Goal: Task Accomplishment & Management: Use online tool/utility

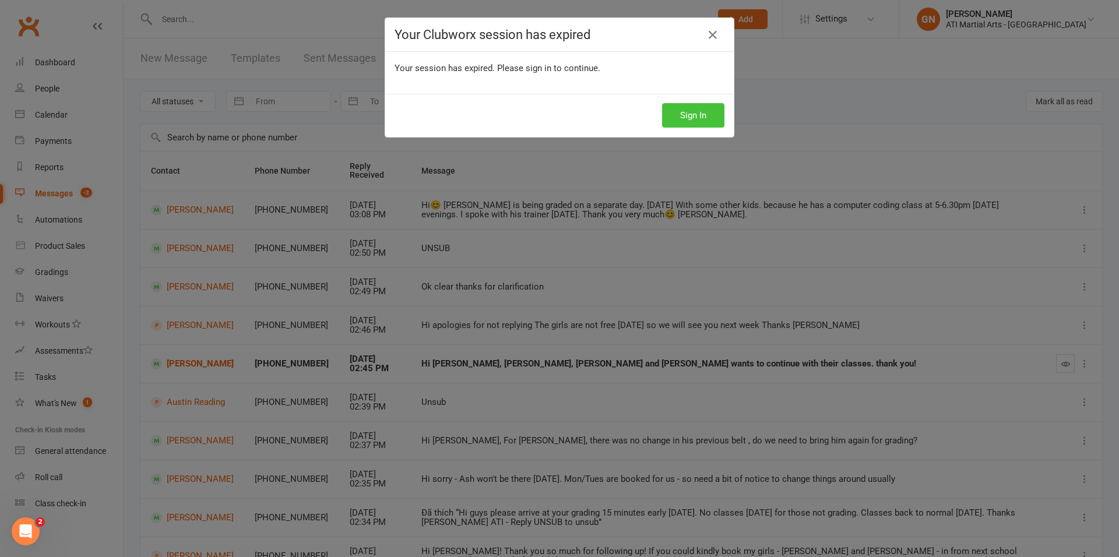
click at [701, 107] on button "Sign In" at bounding box center [693, 115] width 62 height 24
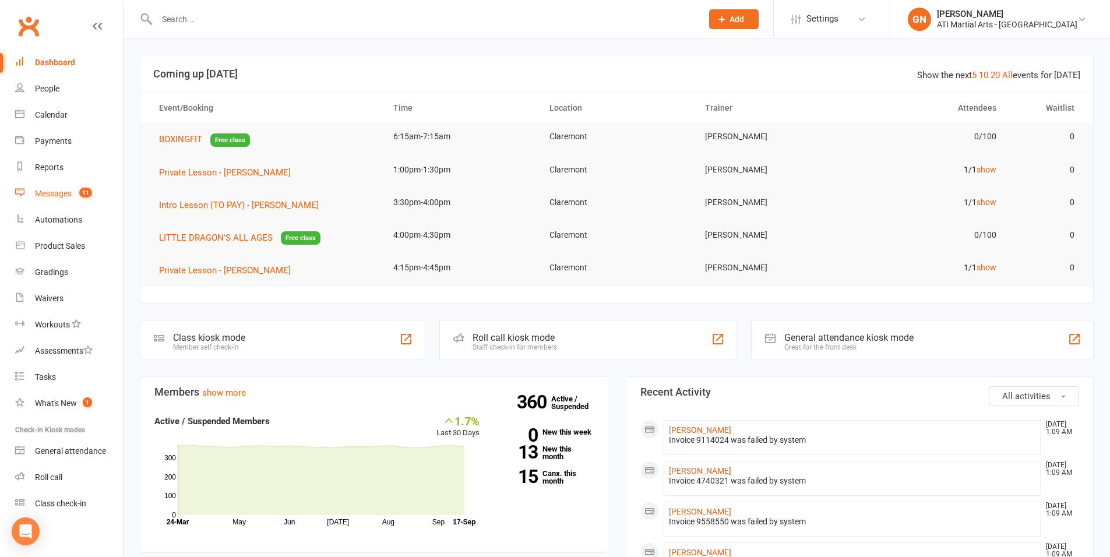
click at [45, 194] on div "Messages" at bounding box center [53, 193] width 37 height 9
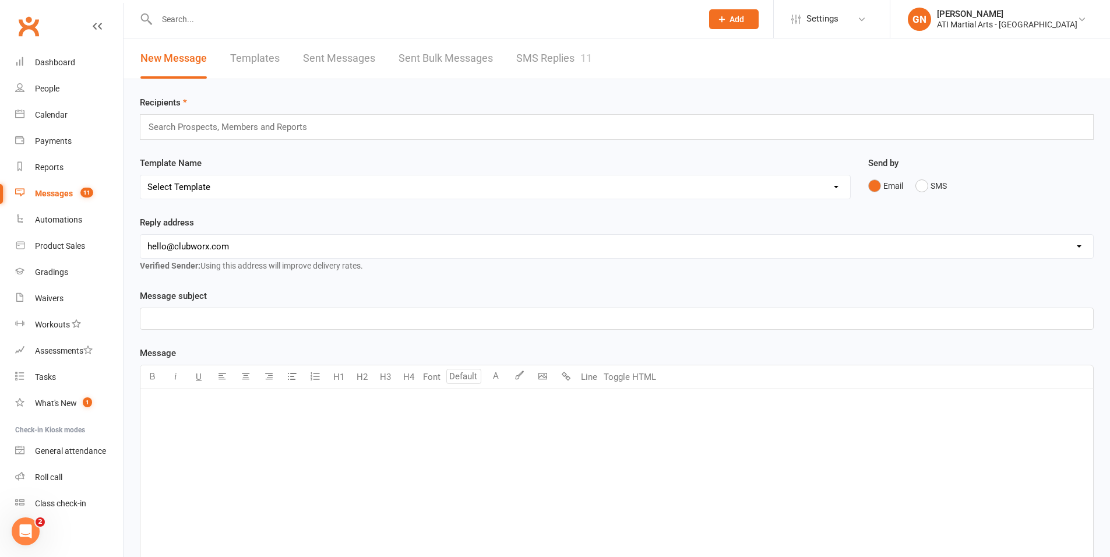
click at [549, 56] on link "SMS Replies 11" at bounding box center [554, 58] width 76 height 40
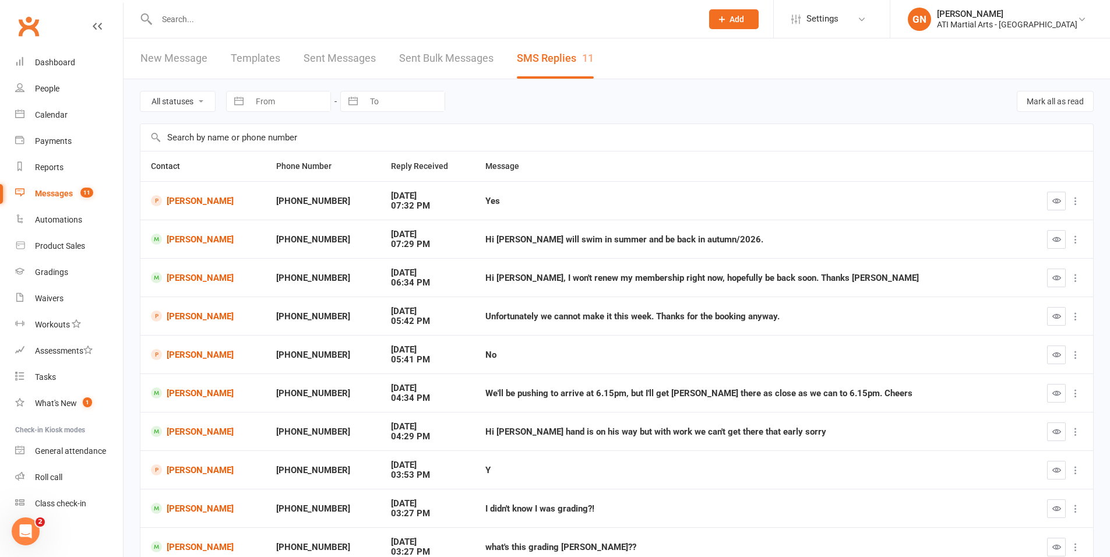
click at [52, 192] on div "Messages" at bounding box center [54, 193] width 38 height 9
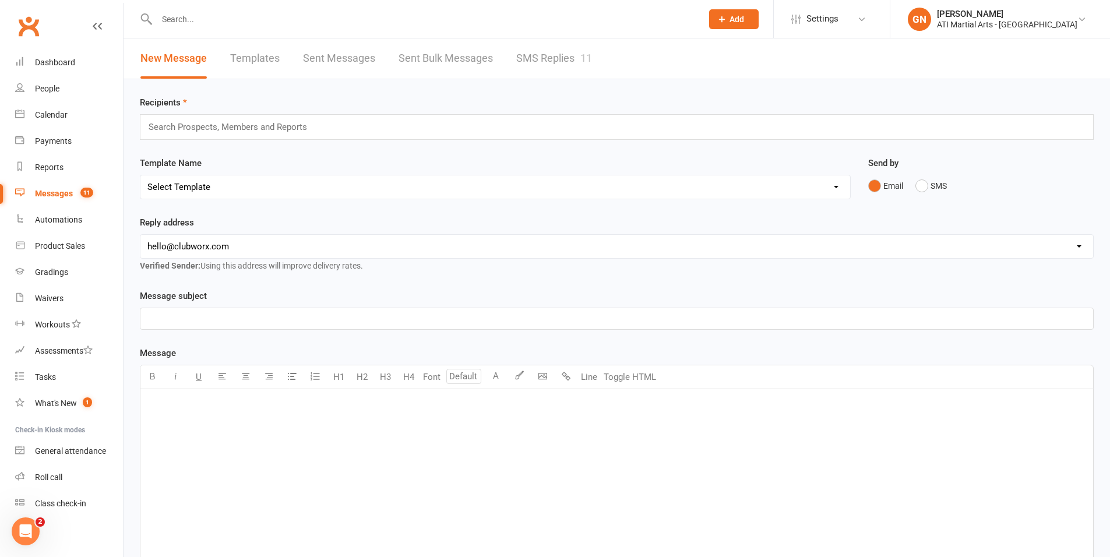
click at [540, 54] on link "SMS Replies 11" at bounding box center [554, 58] width 76 height 40
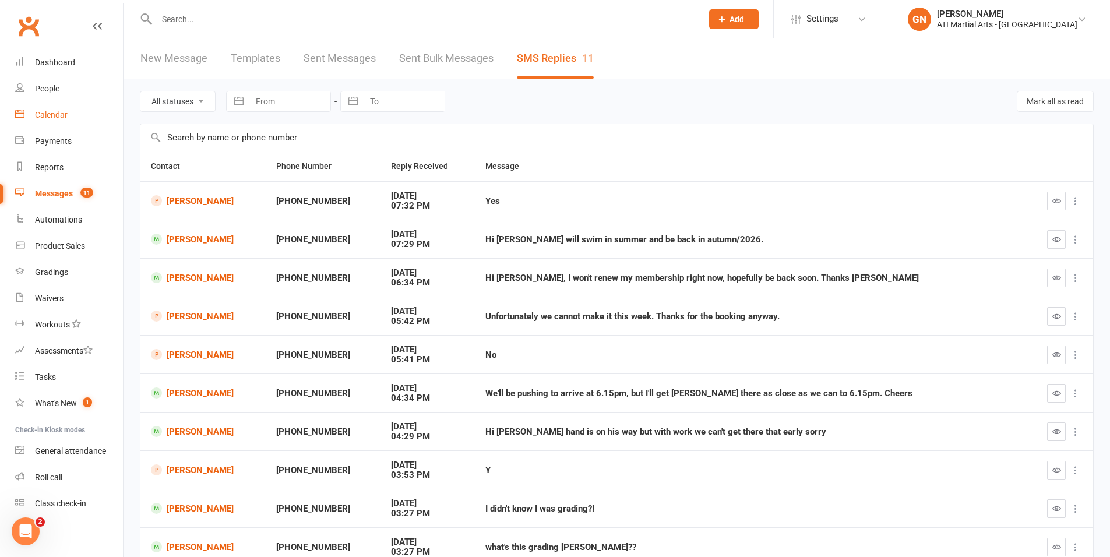
click at [51, 110] on div "Calendar" at bounding box center [51, 114] width 33 height 9
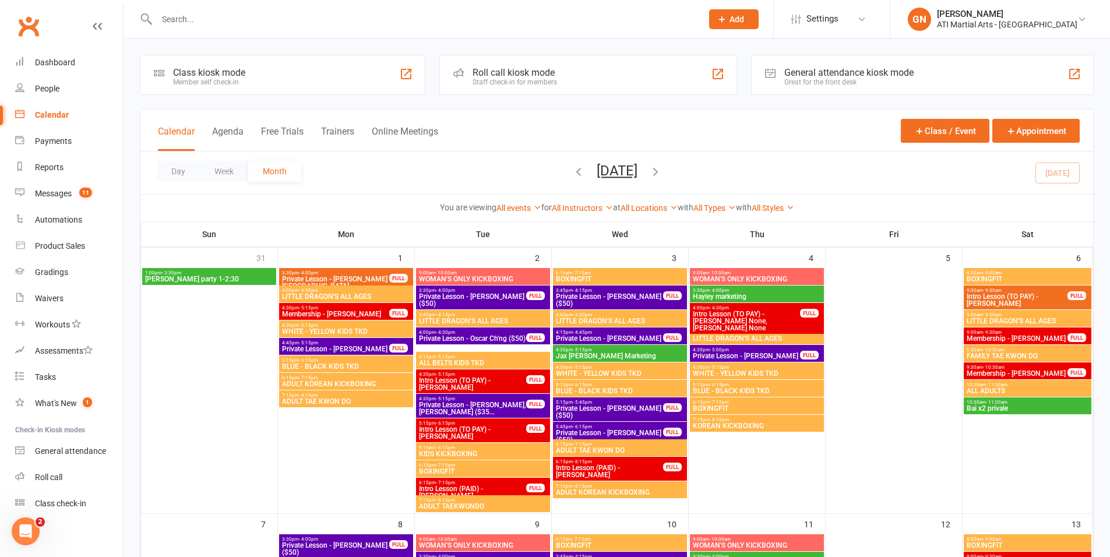
click at [814, 73] on div "General attendance kiosk mode" at bounding box center [848, 72] width 129 height 11
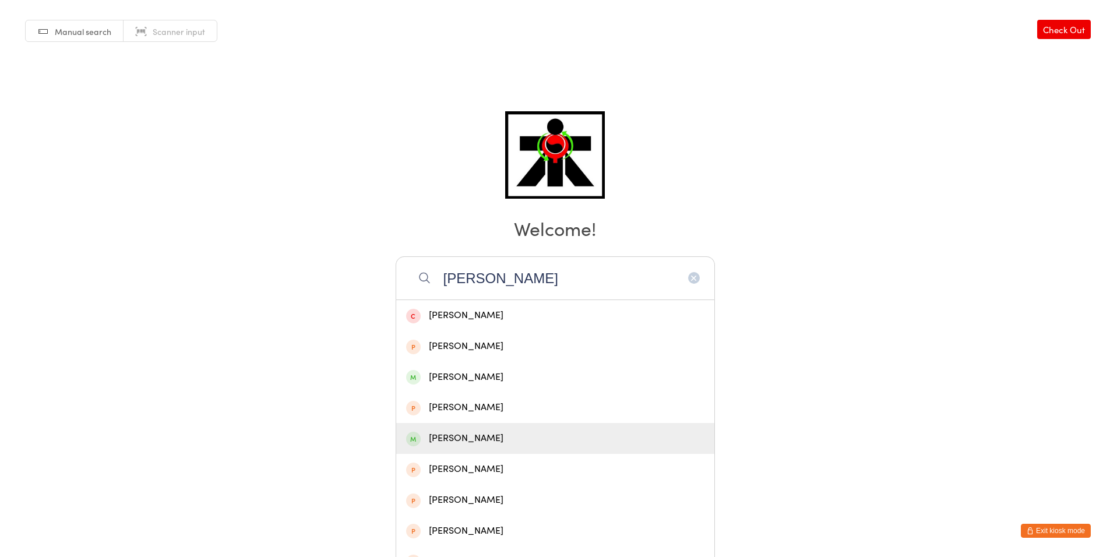
type input "johanna"
click at [483, 443] on div "Johanna Stensman" at bounding box center [555, 439] width 298 height 16
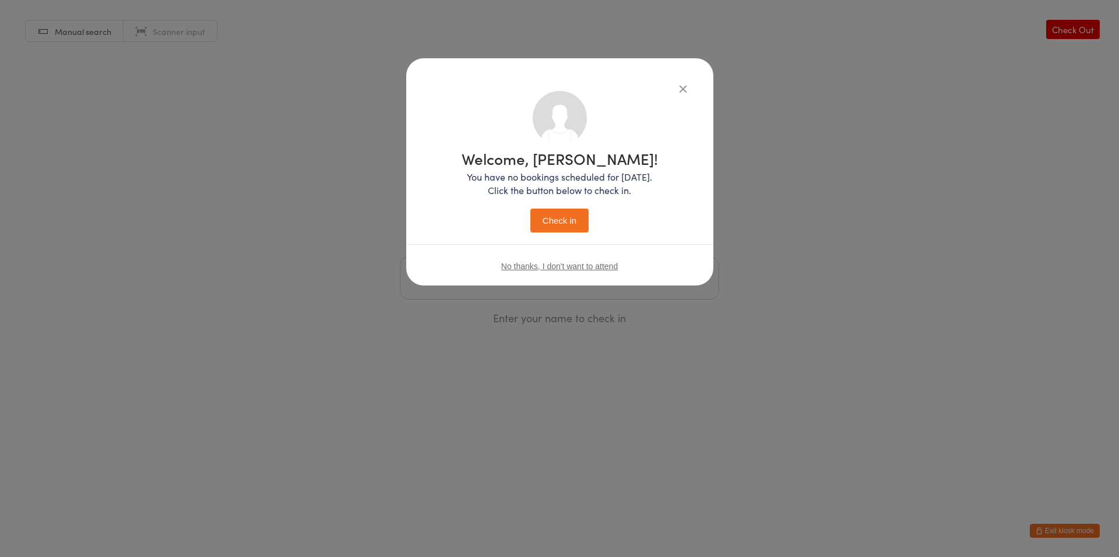
click at [530, 209] on button "Check in" at bounding box center [559, 221] width 58 height 24
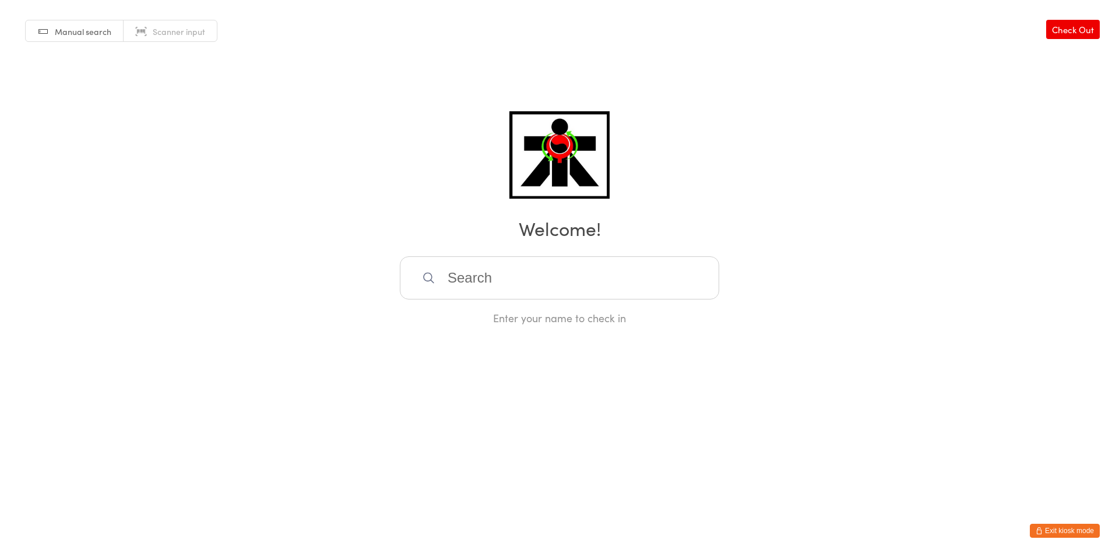
click at [473, 287] on input "search" at bounding box center [559, 277] width 319 height 43
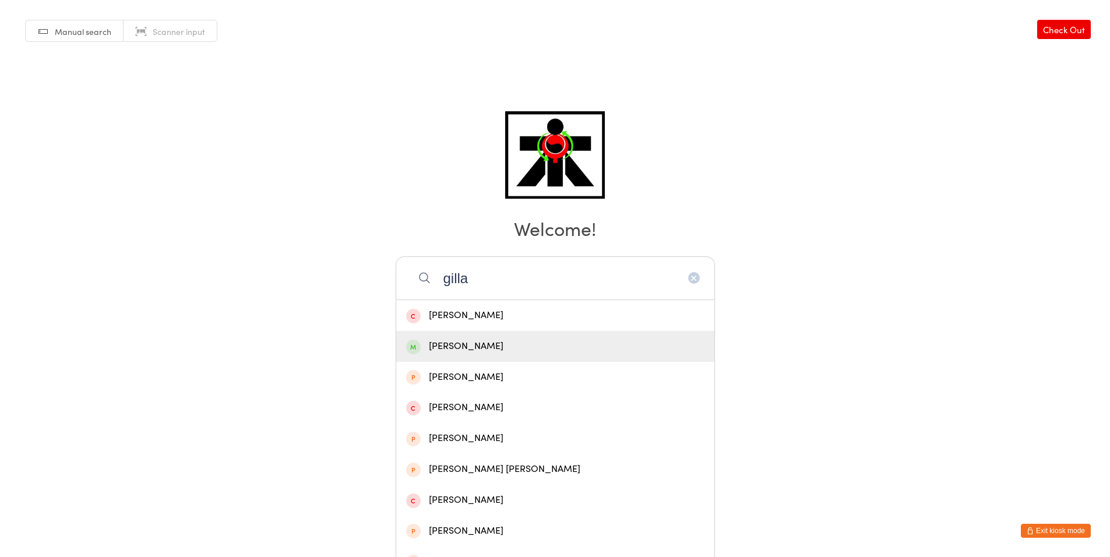
type input "gilla"
click at [462, 359] on div "Michael Gillan" at bounding box center [555, 346] width 318 height 31
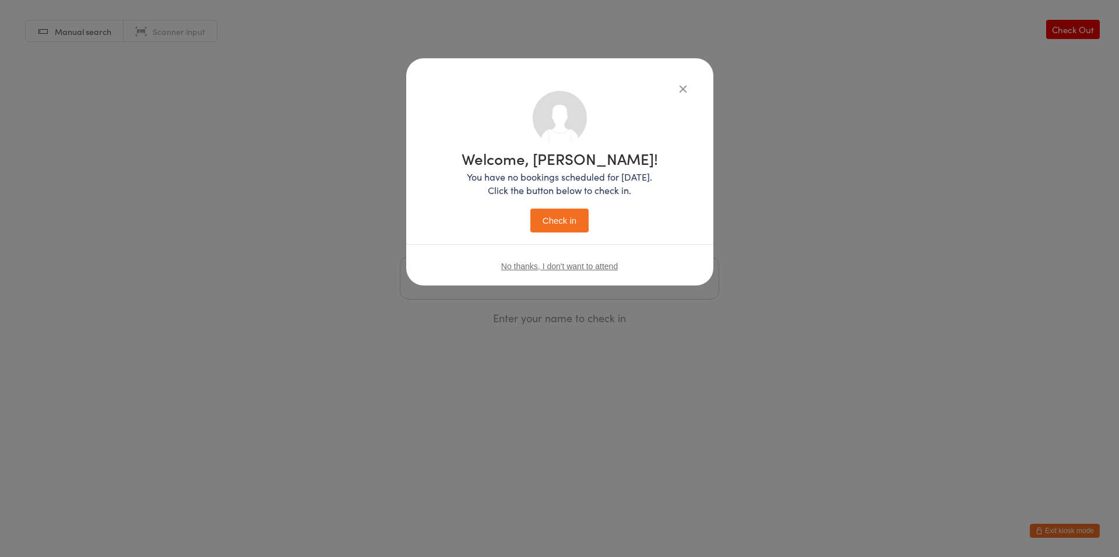
click at [577, 218] on button "Check in" at bounding box center [559, 221] width 58 height 24
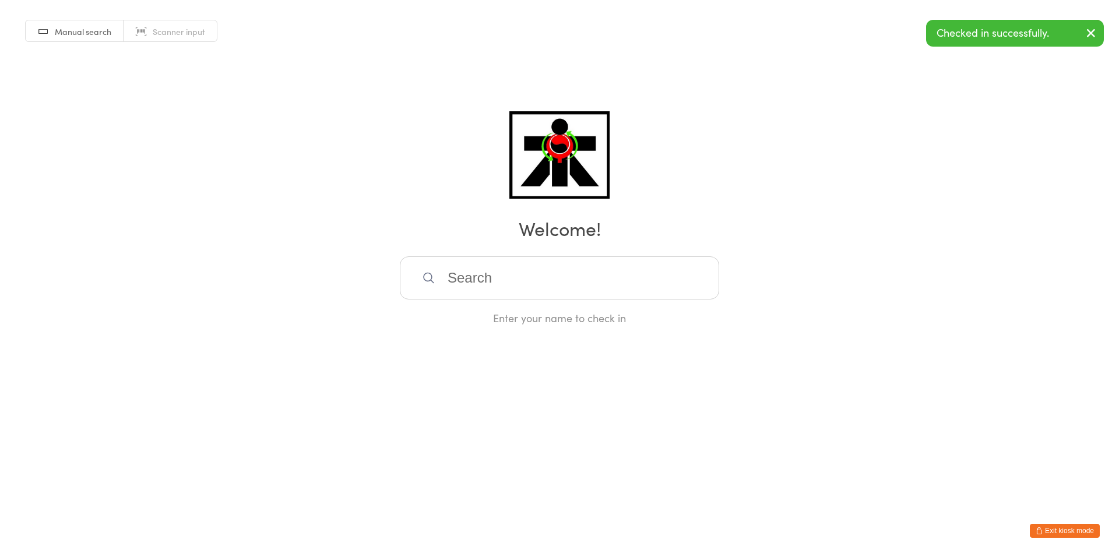
click at [455, 279] on input "search" at bounding box center [559, 277] width 319 height 43
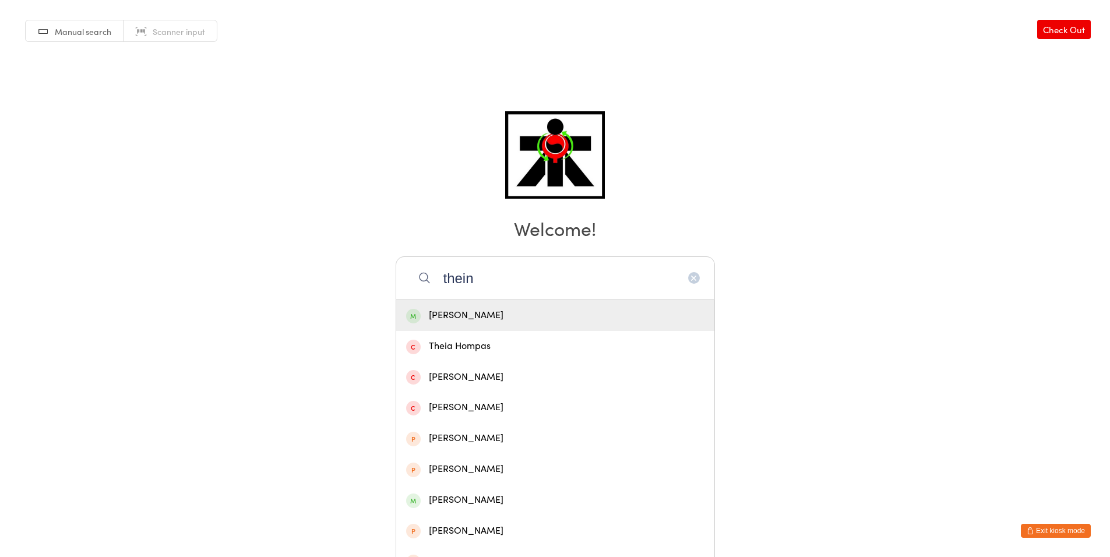
type input "thein"
click at [453, 313] on div "Htwe Htwe Thein" at bounding box center [555, 316] width 298 height 16
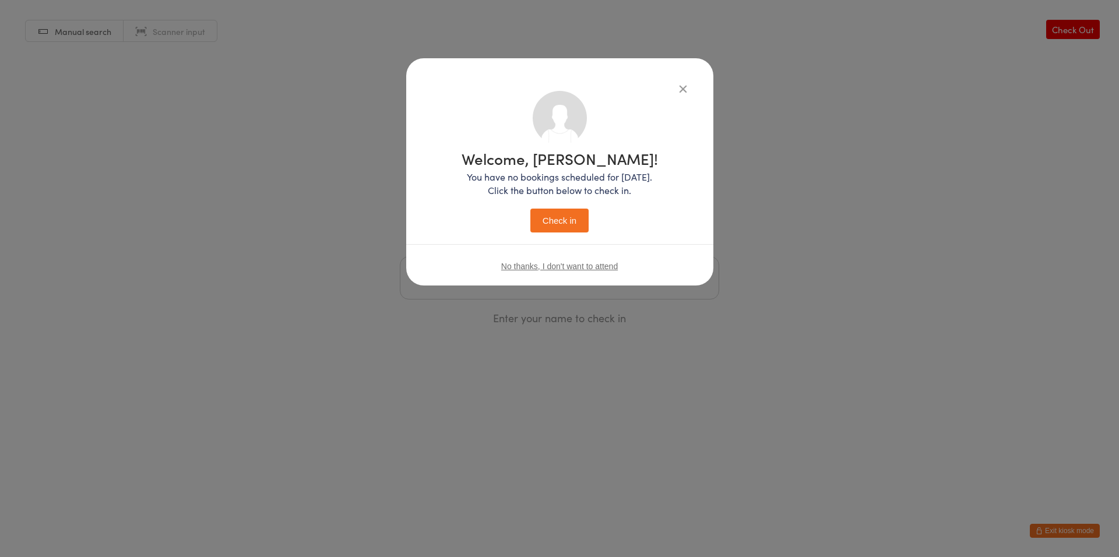
click at [574, 223] on button "Check in" at bounding box center [559, 221] width 58 height 24
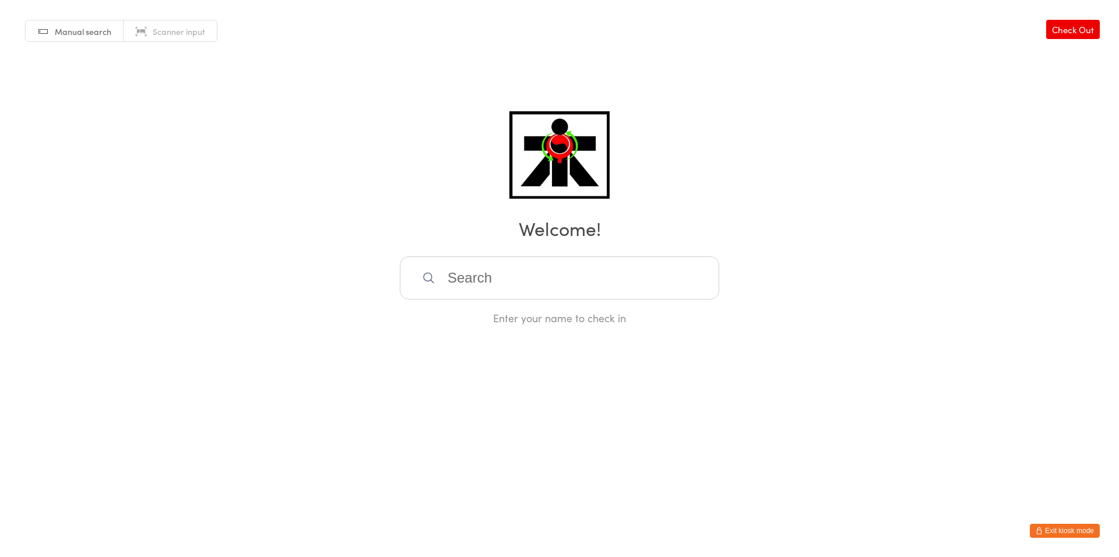
click at [451, 280] on input "search" at bounding box center [559, 277] width 319 height 43
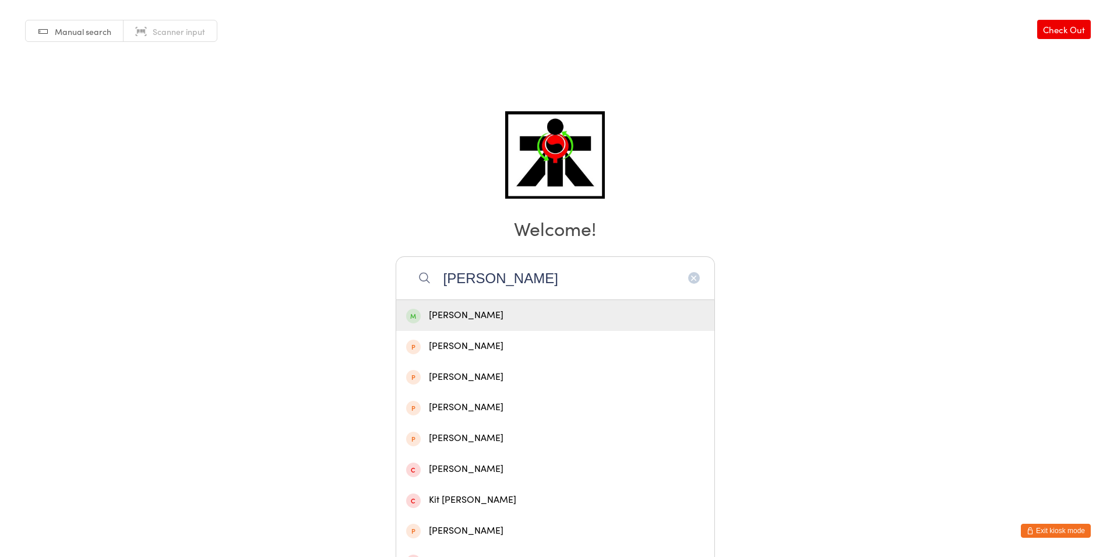
type input "gemma rich"
click at [515, 319] on div "Gemma Richardson" at bounding box center [555, 316] width 298 height 16
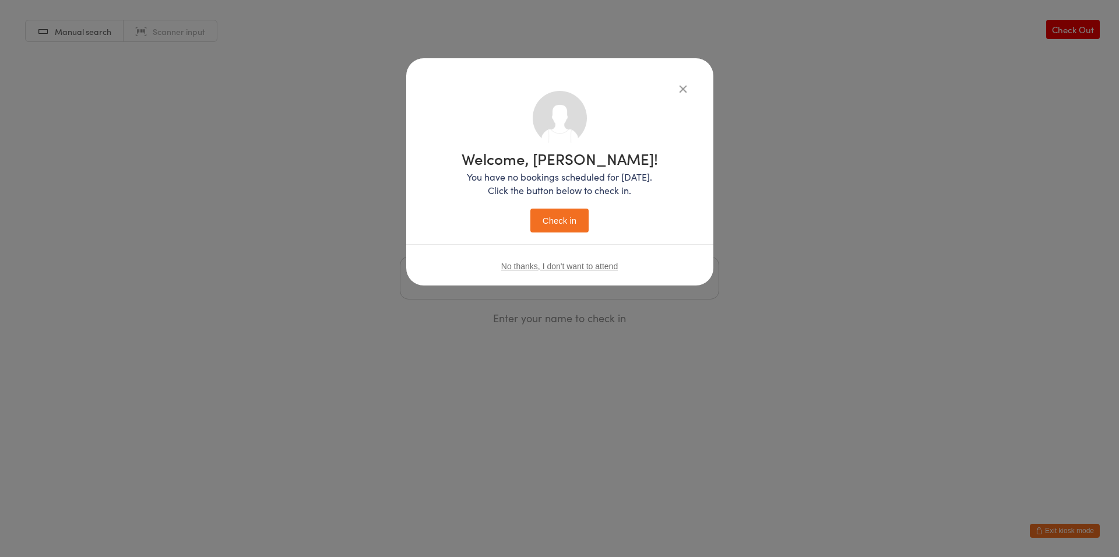
click at [566, 228] on button "Check in" at bounding box center [559, 221] width 58 height 24
